Goal: Task Accomplishment & Management: Use online tool/utility

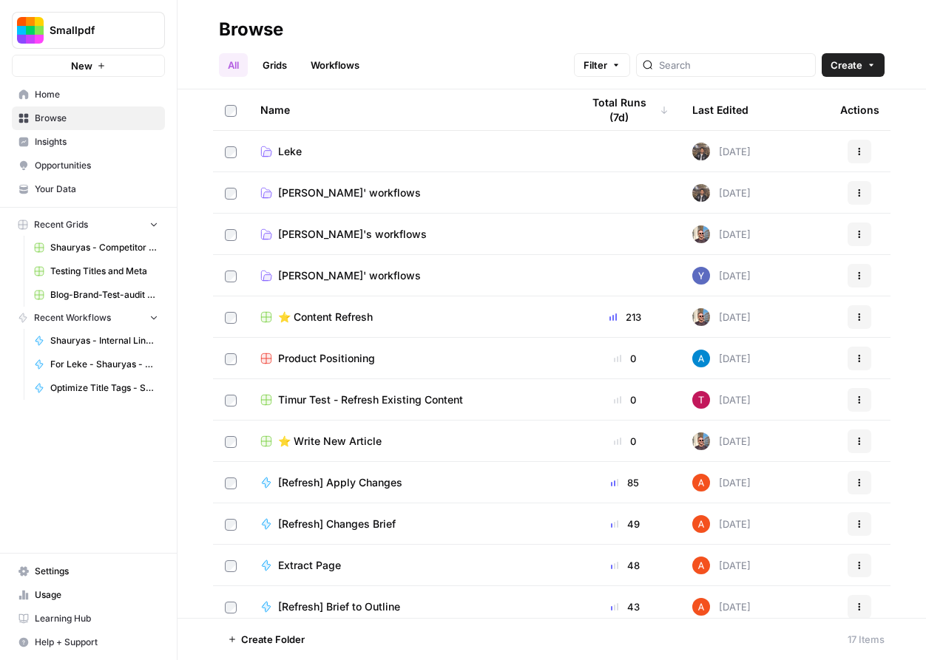
click at [328, 278] on span "[PERSON_NAME]' workflows" at bounding box center [349, 275] width 143 height 15
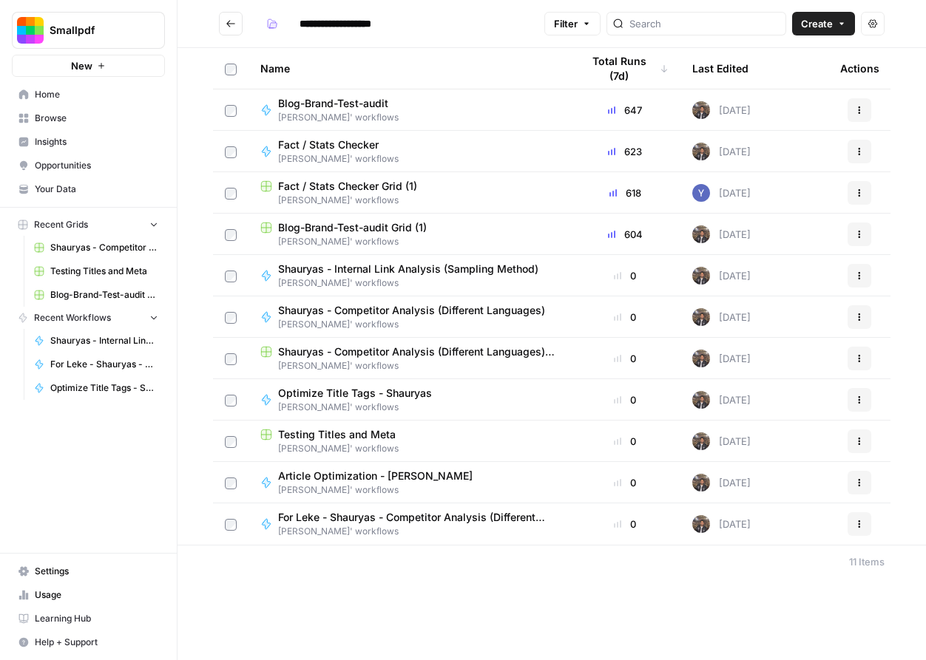
click at [370, 104] on span "Blog-Brand-Test-audit" at bounding box center [333, 103] width 110 height 15
click at [352, 235] on span "[PERSON_NAME]' workflows" at bounding box center [408, 241] width 297 height 13
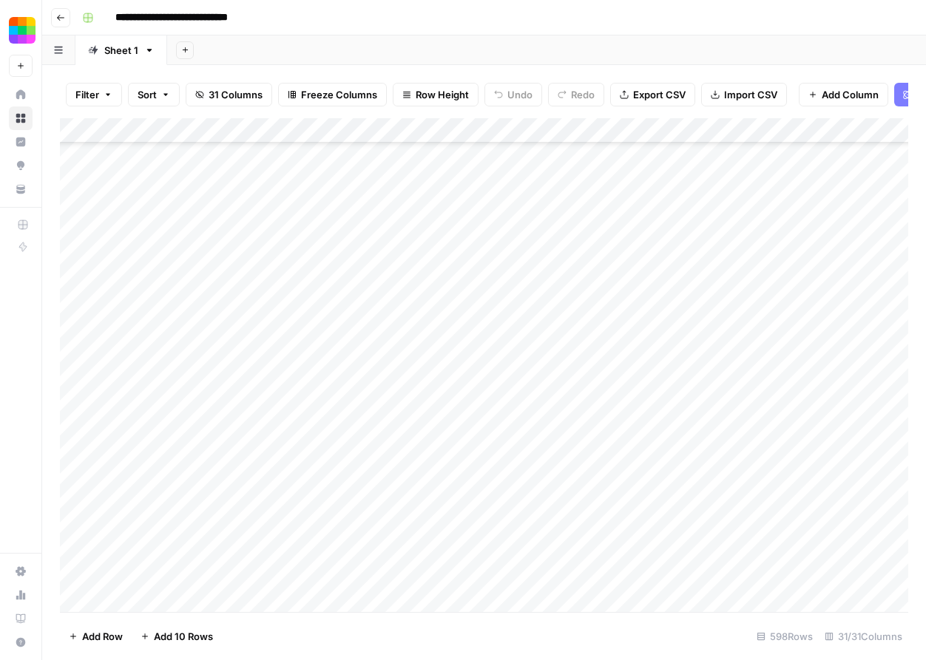
scroll to position [368, 0]
drag, startPoint x: 290, startPoint y: 311, endPoint x: 289, endPoint y: 380, distance: 68.8
click at [289, 381] on div "Add Column" at bounding box center [484, 365] width 848 height 494
drag, startPoint x: 402, startPoint y: 312, endPoint x: 403, endPoint y: 393, distance: 80.6
click at [404, 393] on div "Add Column" at bounding box center [484, 365] width 848 height 494
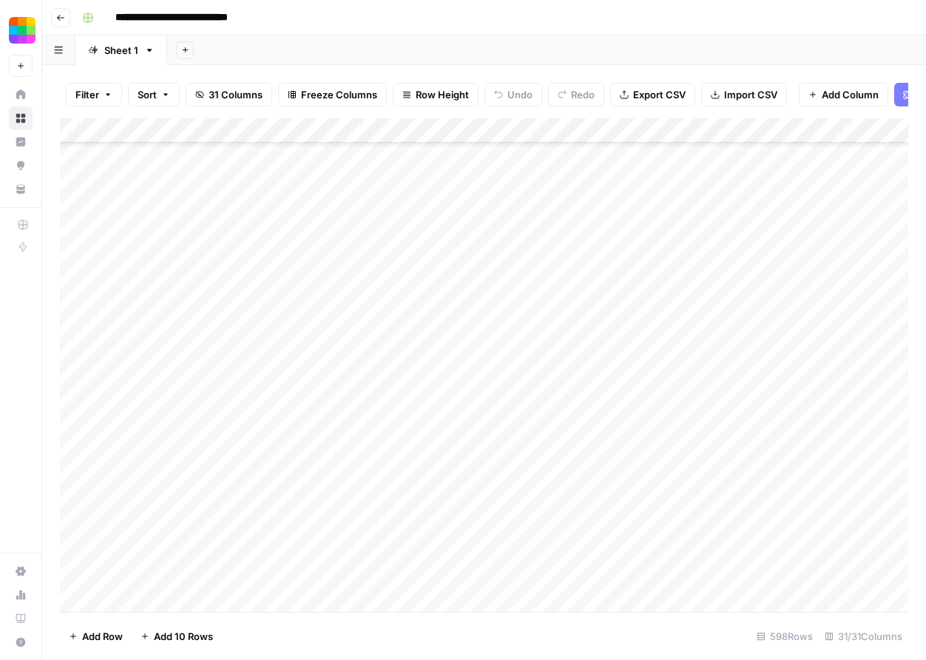
drag, startPoint x: 297, startPoint y: 305, endPoint x: 296, endPoint y: 391, distance: 86.5
click at [296, 391] on div "Add Column" at bounding box center [484, 365] width 848 height 494
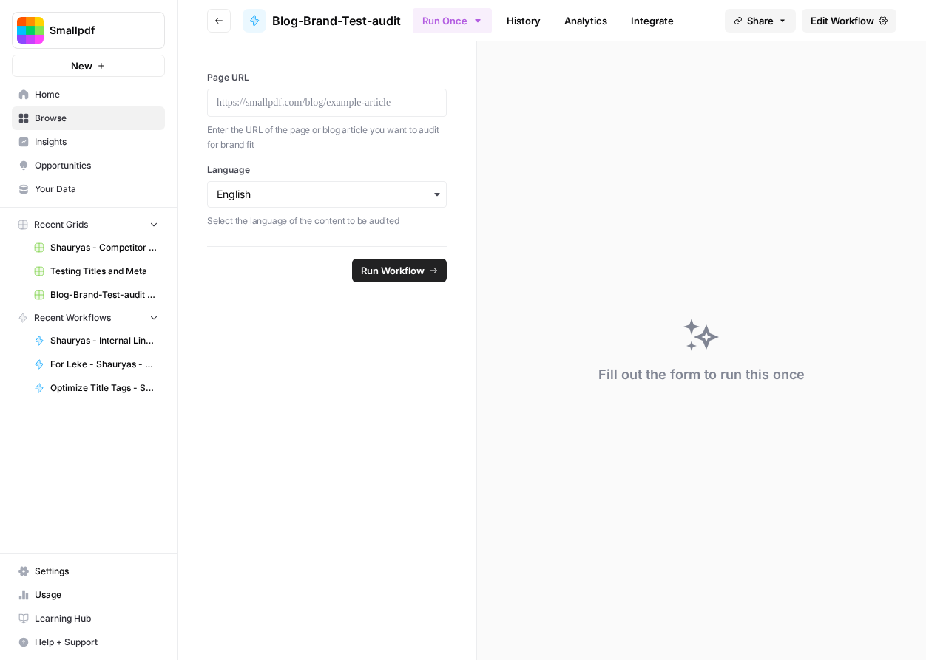
click at [821, 24] on span "Edit Workflow" at bounding box center [842, 20] width 64 height 15
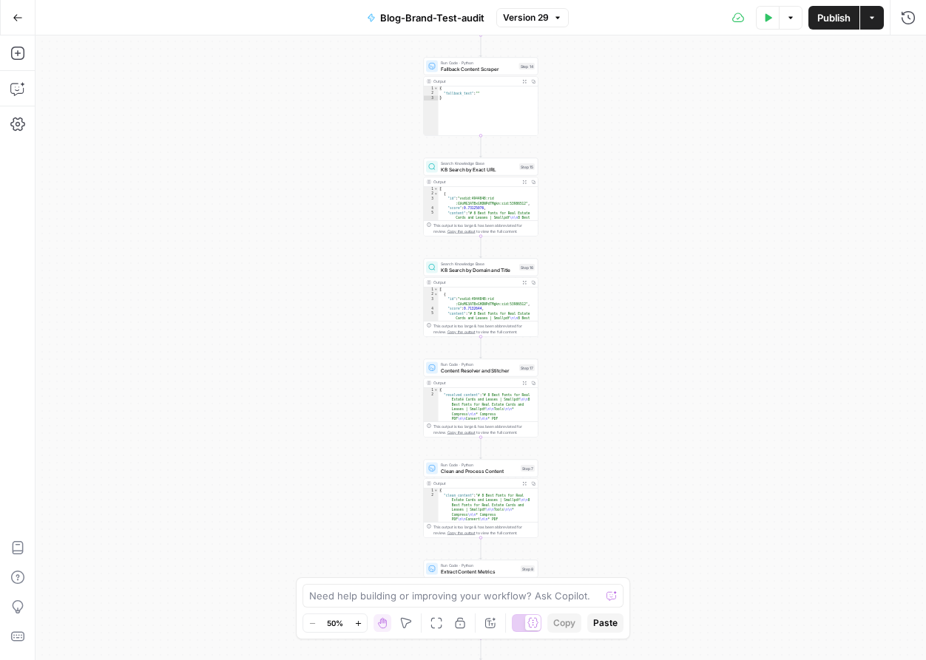
click at [552, 27] on div "Blog-Brand-Test-audit Version 29" at bounding box center [463, 18] width 211 height 24
click at [548, 18] on span "Version 29" at bounding box center [526, 17] width 46 height 13
click at [344, 294] on div "**********" at bounding box center [480, 347] width 890 height 625
